Goal: Information Seeking & Learning: Learn about a topic

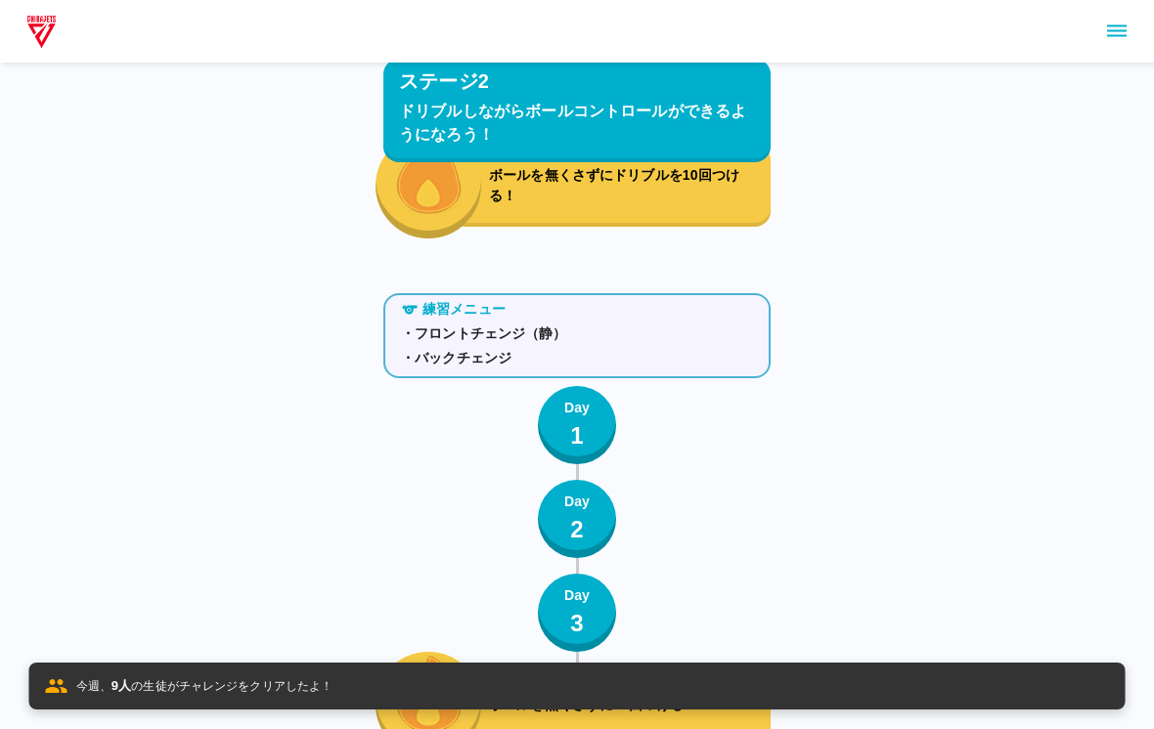
scroll to position [7683, 0]
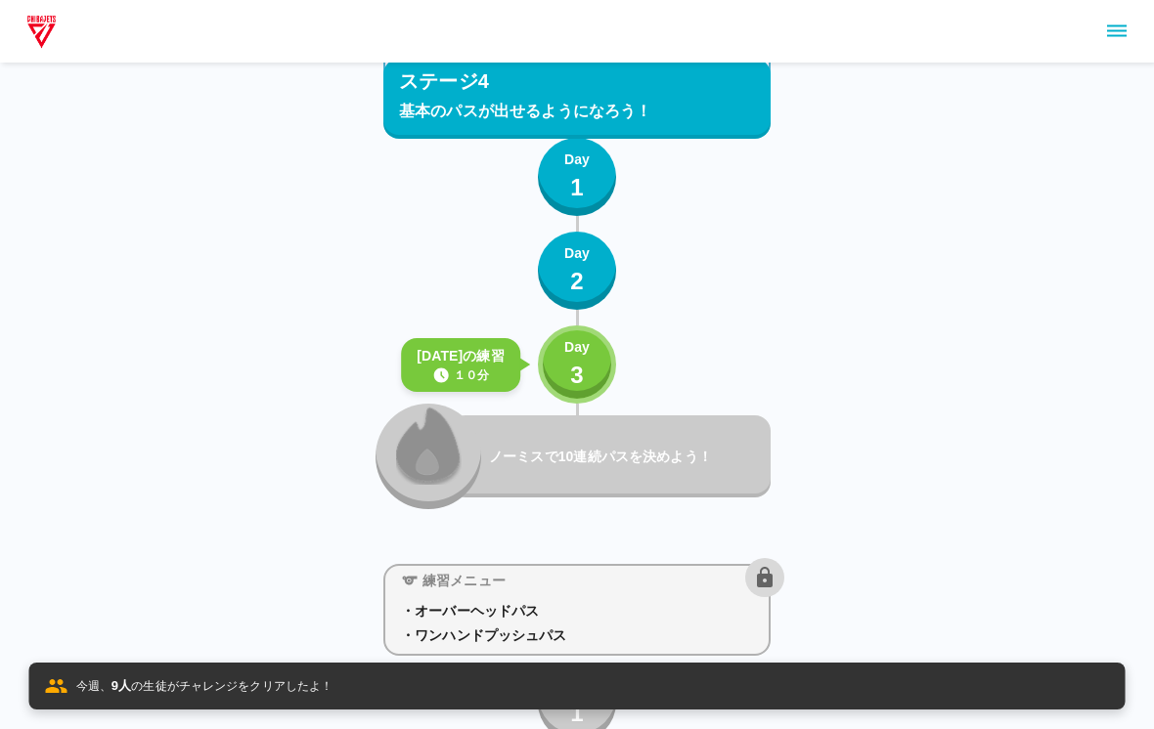
click at [567, 371] on div "Day 3" at bounding box center [576, 365] width 25 height 56
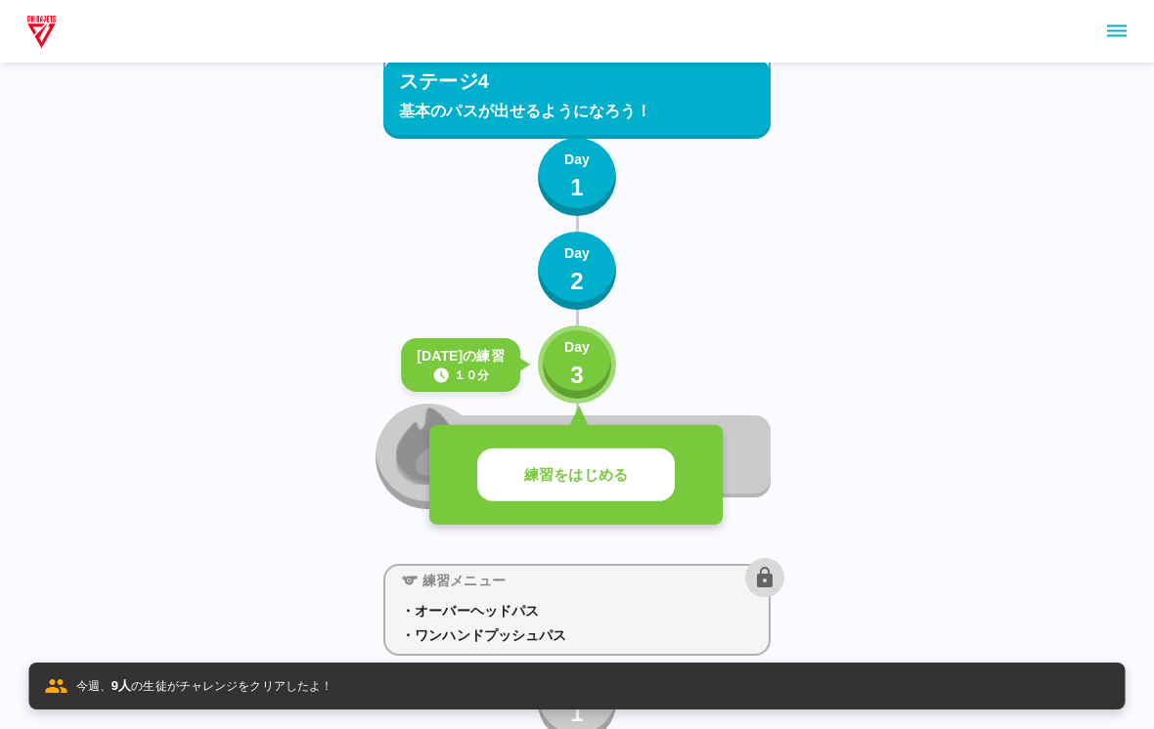
click at [534, 471] on p "練習をはじめる" at bounding box center [576, 475] width 104 height 22
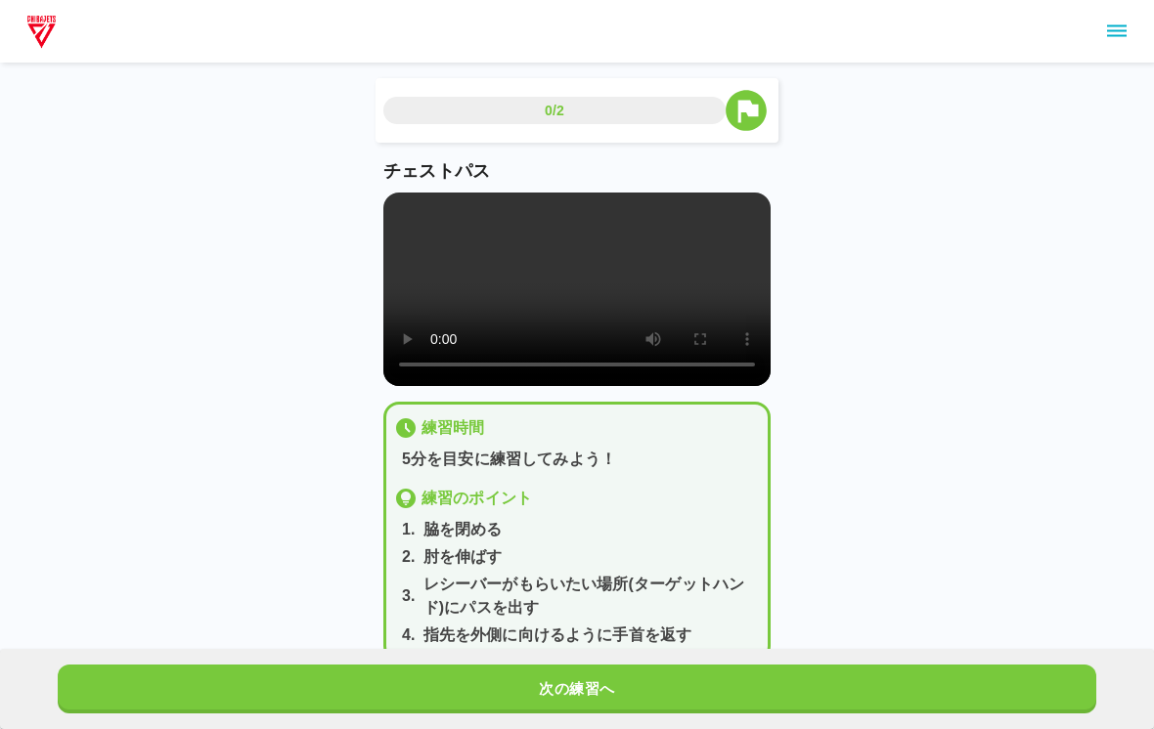
click at [562, 275] on video at bounding box center [576, 290] width 387 height 194
click at [753, 675] on button "次の練習へ" at bounding box center [577, 689] width 1038 height 49
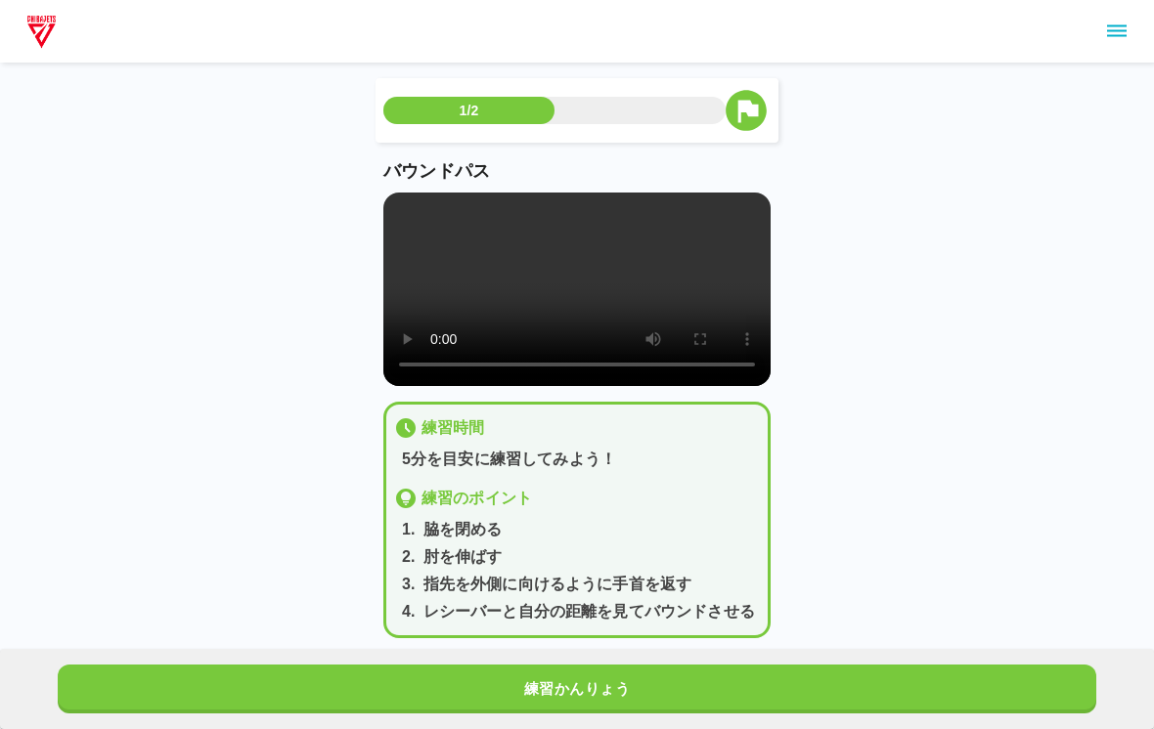
click at [778, 678] on button "練習かんりょう" at bounding box center [577, 689] width 1038 height 49
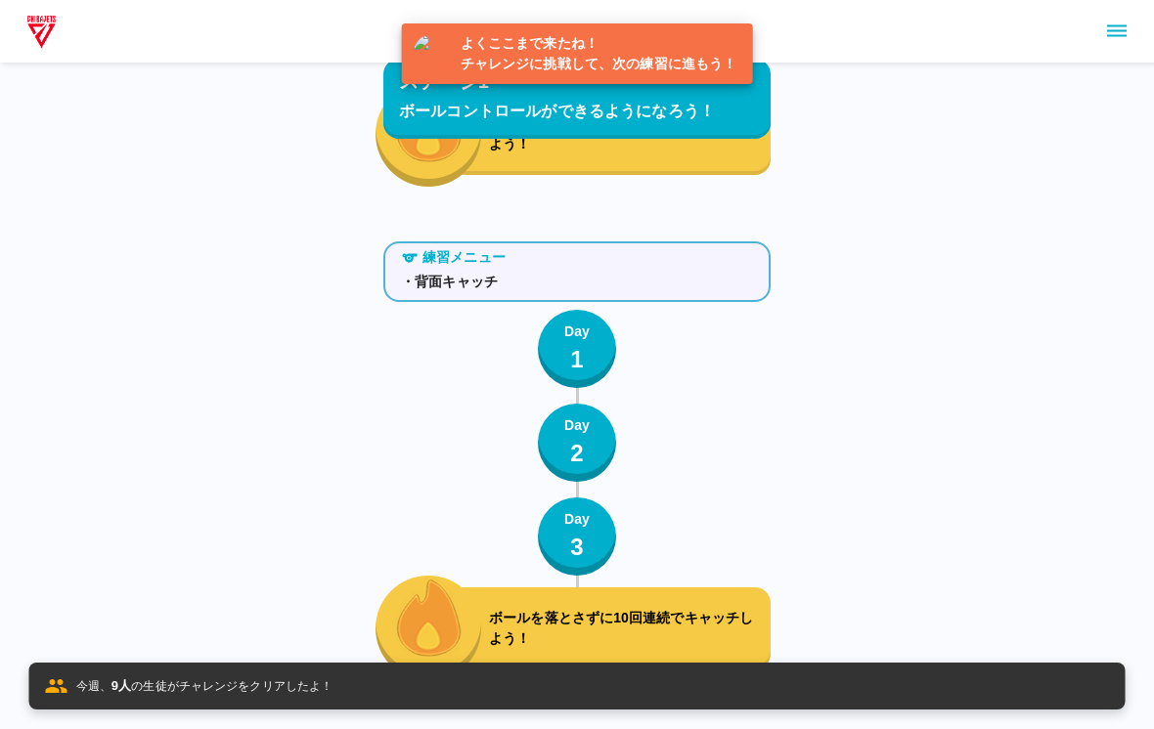
scroll to position [7782, 0]
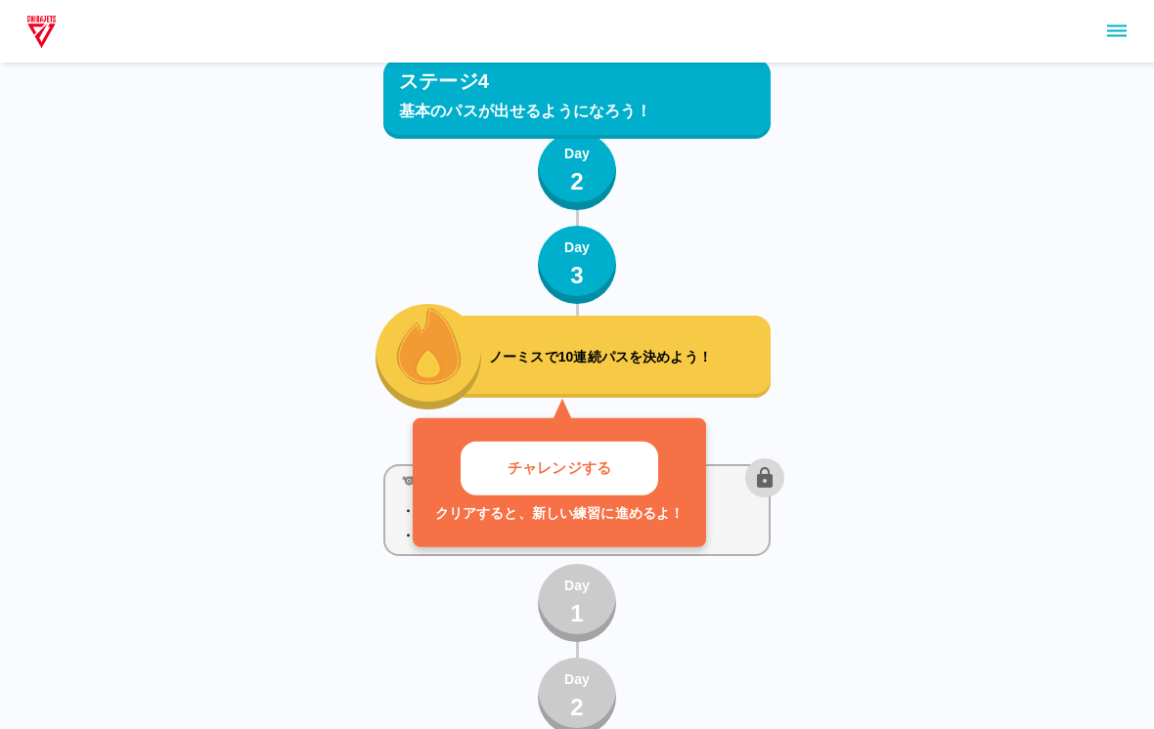
click at [567, 444] on button "チャレンジする" at bounding box center [560, 469] width 198 height 54
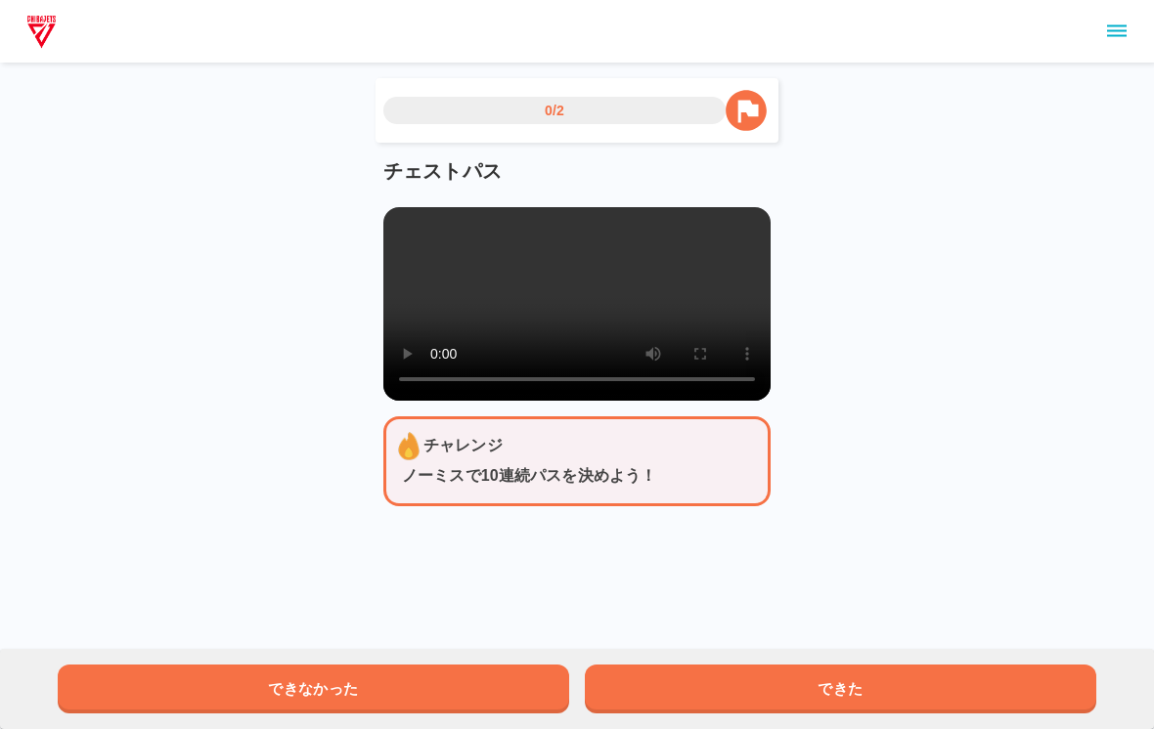
click at [577, 307] on video at bounding box center [576, 304] width 387 height 194
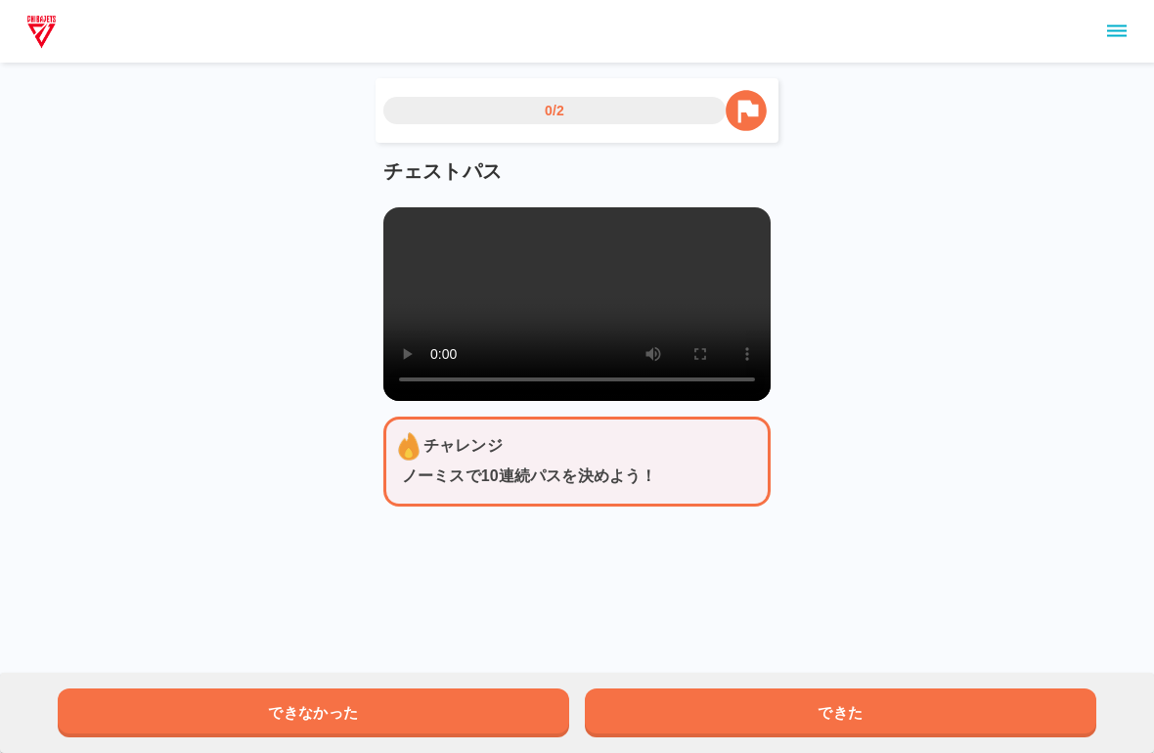
click at [387, 219] on video at bounding box center [576, 304] width 387 height 194
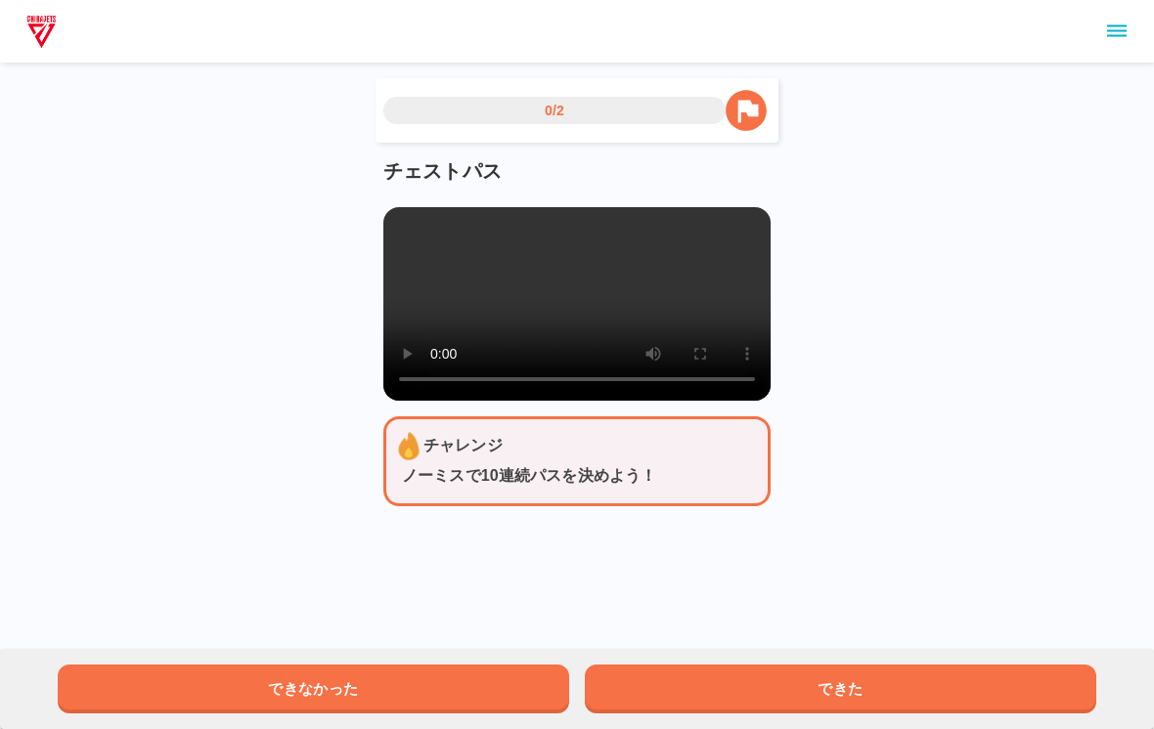
click at [927, 692] on button "できた" at bounding box center [840, 689] width 511 height 49
click at [595, 324] on video at bounding box center [576, 304] width 387 height 194
click at [762, 688] on button "できた" at bounding box center [840, 689] width 511 height 49
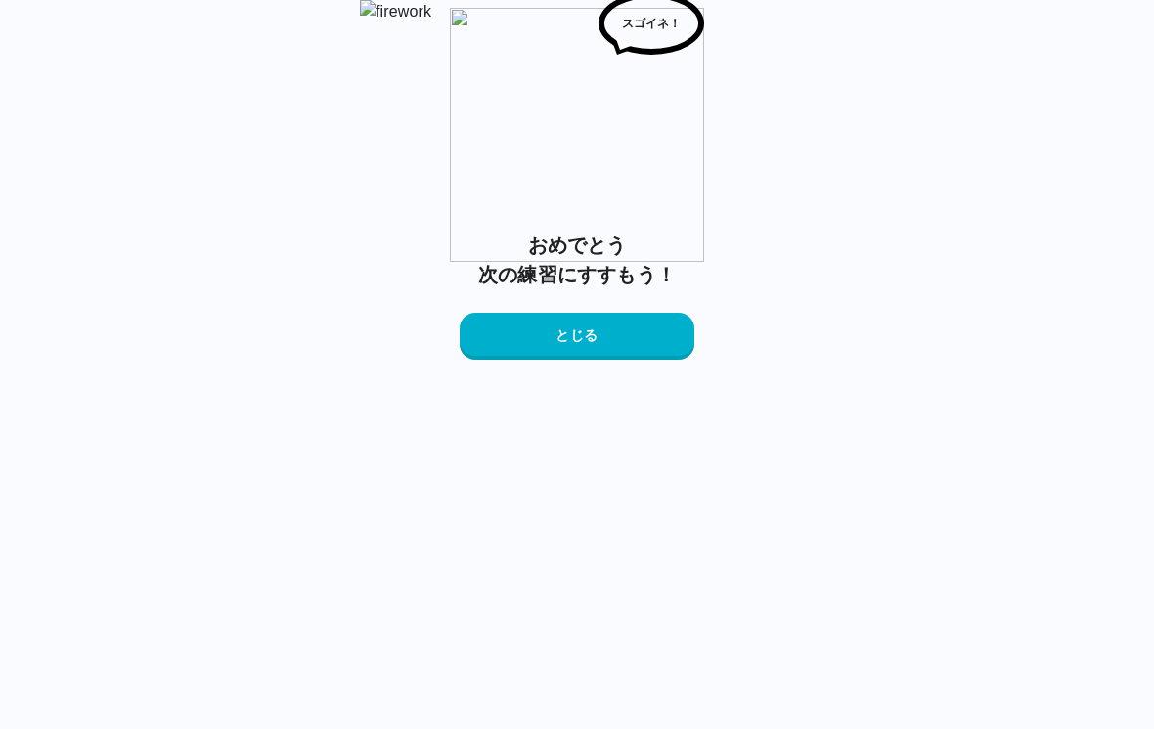
click at [651, 360] on div "おめでとう 次の練習にすすもう！ とじる" at bounding box center [577, 295] width 235 height 129
click at [612, 360] on button "とじる" at bounding box center [577, 336] width 235 height 47
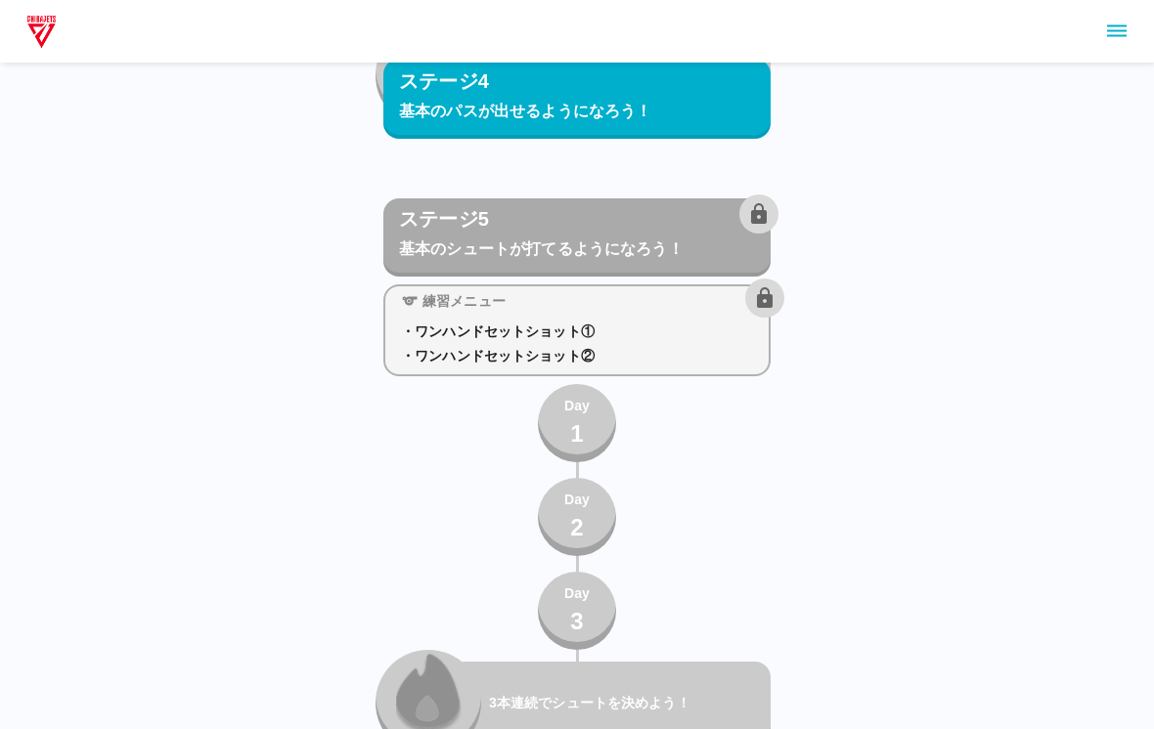
scroll to position [8587, 0]
